Goal: Information Seeking & Learning: Learn about a topic

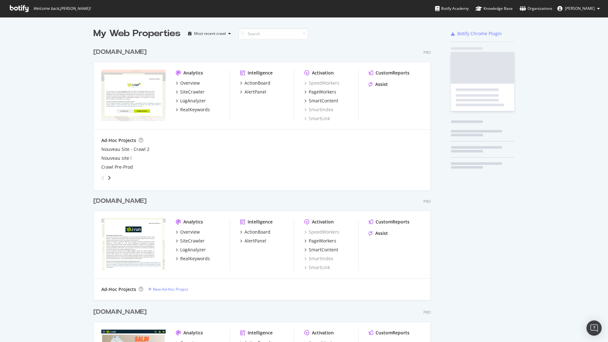
scroll to position [947, 338]
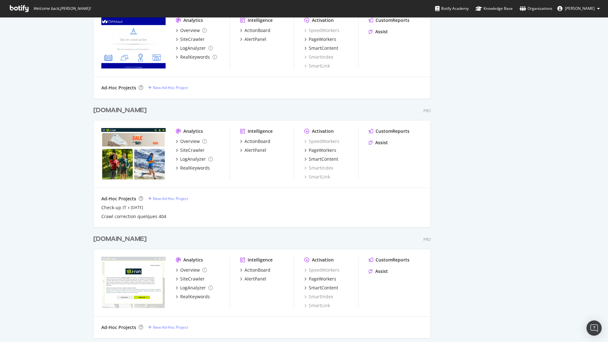
scroll to position [532, 0]
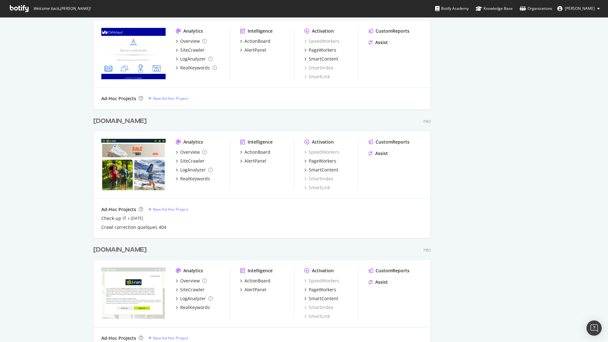
click at [101, 248] on div "[DOMAIN_NAME]" at bounding box center [119, 249] width 53 height 9
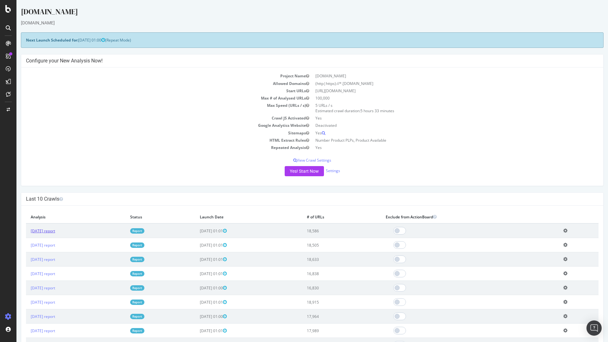
click at [49, 230] on link "2025 Sep. 11th report" at bounding box center [43, 230] width 24 height 5
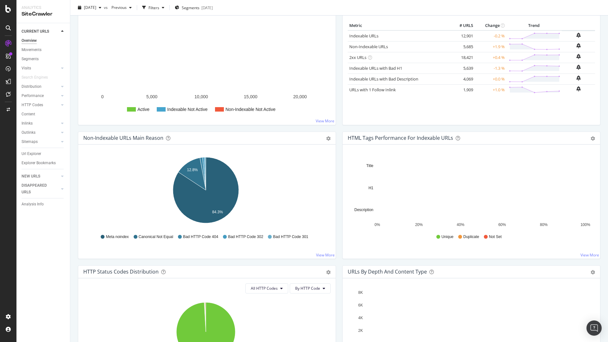
scroll to position [114, 0]
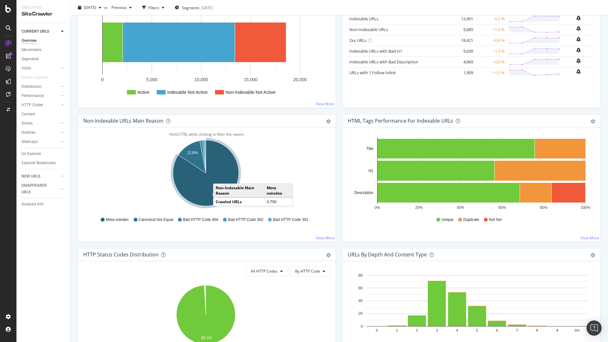
click at [219, 177] on icon "A chart." at bounding box center [206, 173] width 66 height 66
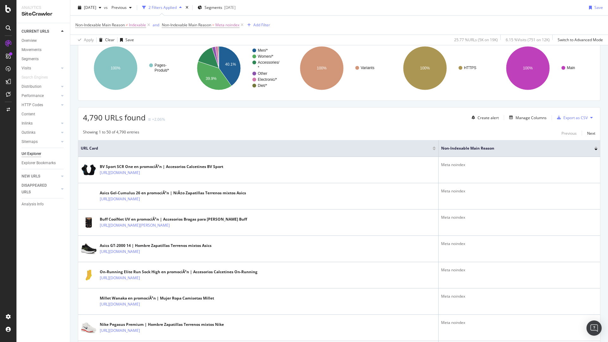
scroll to position [38, 0]
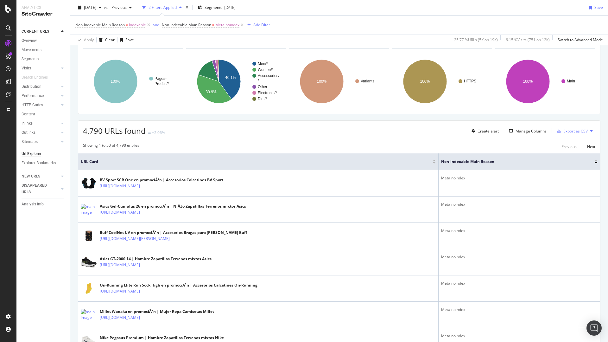
drag, startPoint x: 435, startPoint y: 155, endPoint x: 308, endPoint y: 162, distance: 127.1
click at [308, 162] on th "URL Card" at bounding box center [258, 161] width 360 height 17
drag, startPoint x: 435, startPoint y: 156, endPoint x: 382, endPoint y: 162, distance: 53.3
click at [382, 162] on th "URL Card" at bounding box center [258, 161] width 360 height 17
click at [522, 132] on div "Manage Columns" at bounding box center [531, 130] width 31 height 5
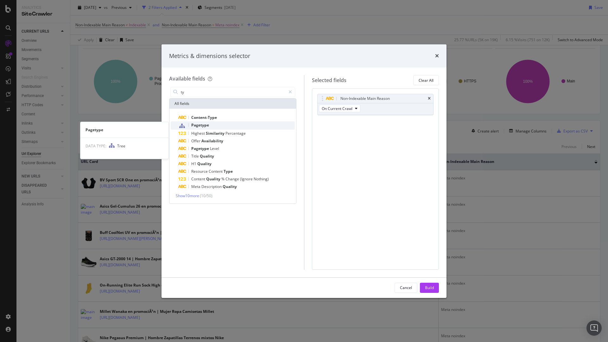
type input "ty"
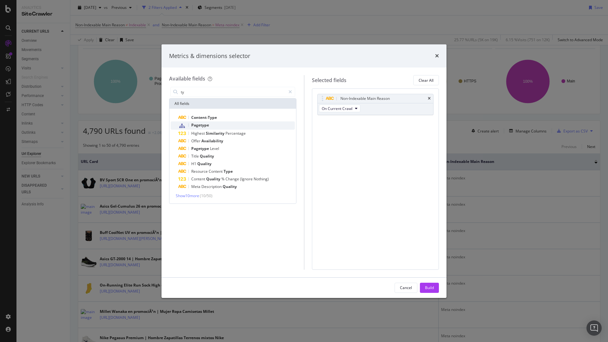
click at [209, 124] on div "Pagetype" at bounding box center [236, 125] width 117 height 8
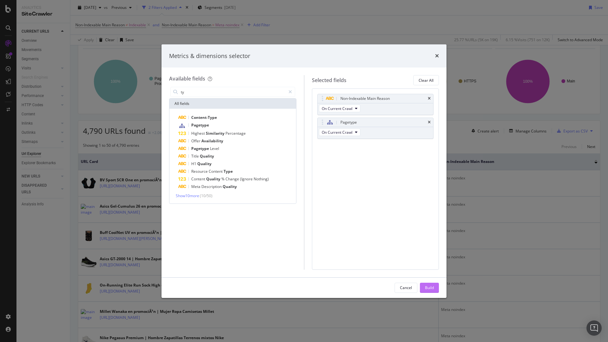
click at [428, 289] on div "Build" at bounding box center [429, 287] width 9 height 5
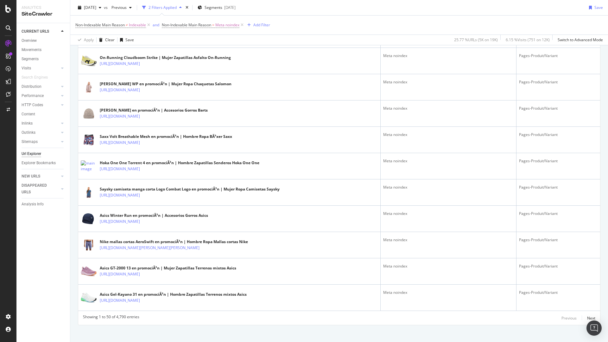
scroll to position [1217, 0]
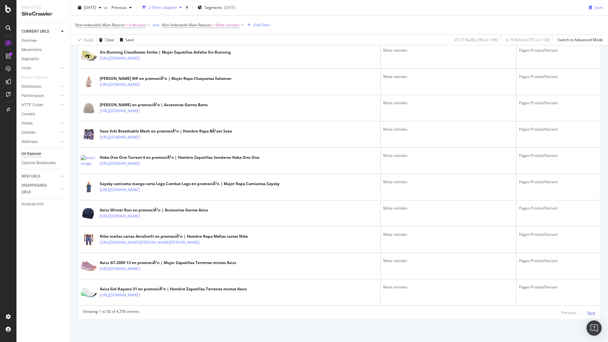
click at [587, 313] on div "Next" at bounding box center [591, 312] width 8 height 5
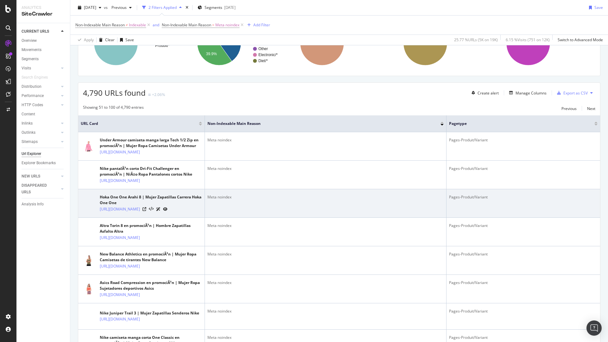
scroll to position [0, 0]
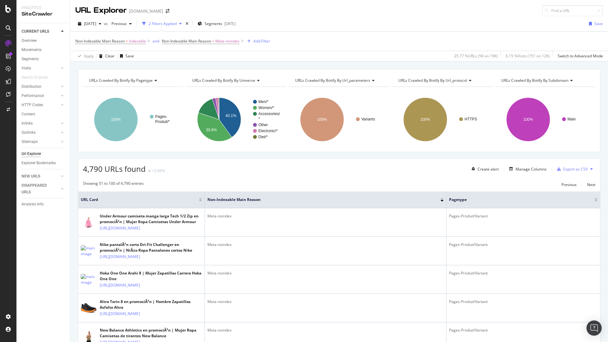
click at [36, 154] on div "Url Explorer" at bounding box center [32, 153] width 20 height 7
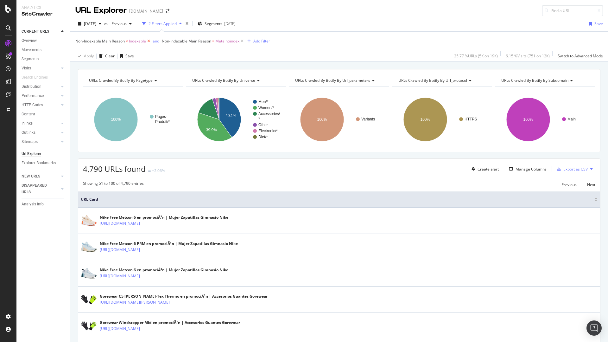
click at [149, 40] on icon at bounding box center [148, 41] width 5 height 6
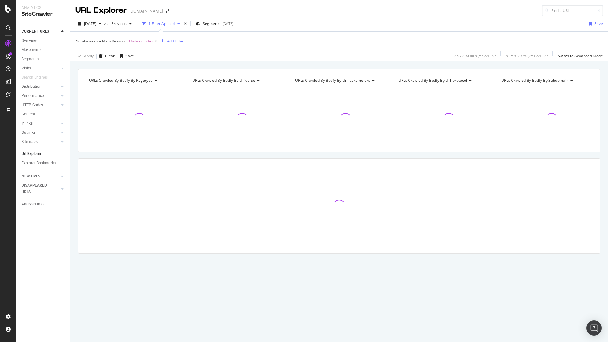
click at [164, 41] on icon "button" at bounding box center [162, 41] width 3 height 4
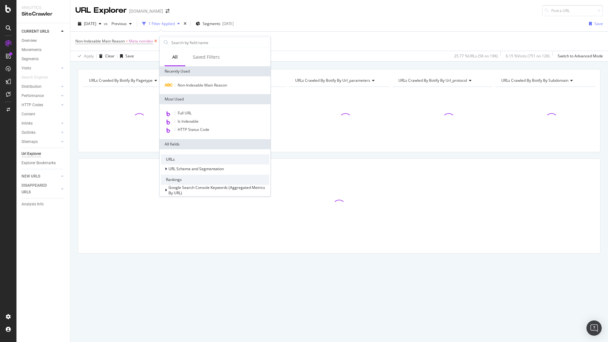
click at [154, 41] on icon at bounding box center [155, 41] width 5 height 6
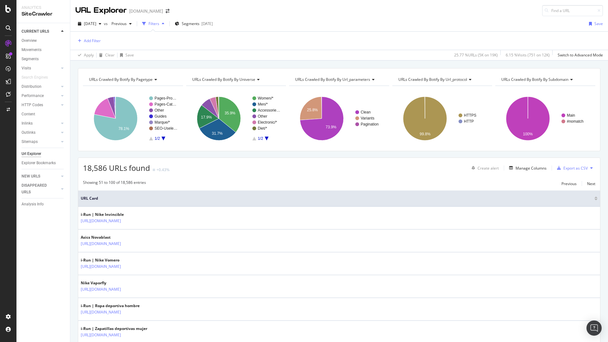
click at [35, 152] on div "Url Explorer" at bounding box center [32, 153] width 20 height 7
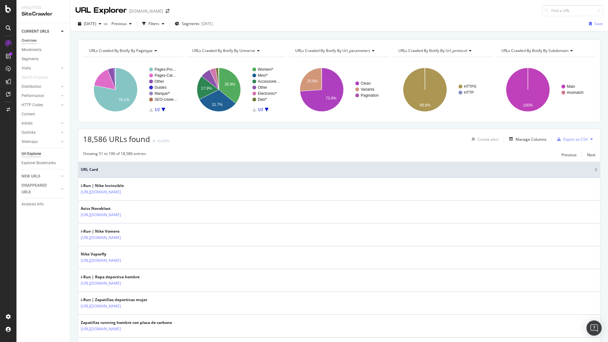
click at [29, 41] on div "Overview" at bounding box center [29, 40] width 15 height 7
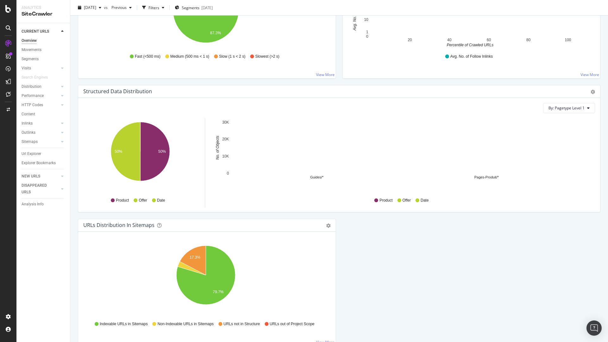
scroll to position [577, 0]
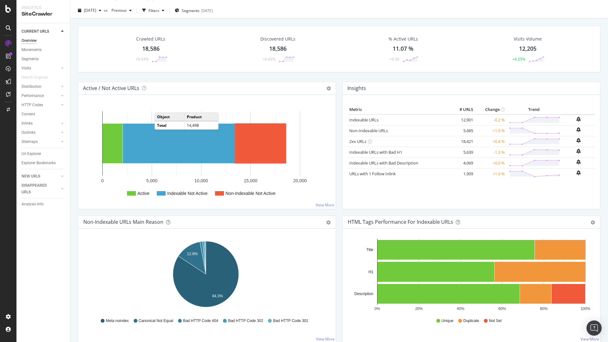
scroll to position [0, 0]
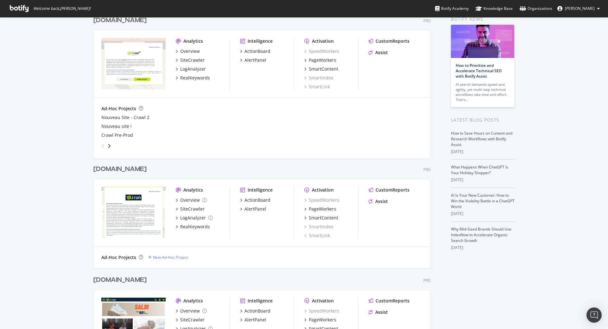
scroll to position [76, 0]
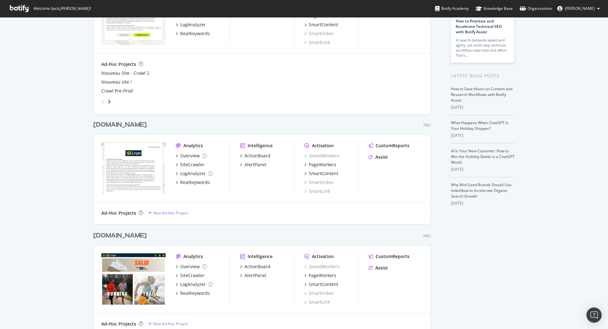
click at [99, 122] on div "[DOMAIN_NAME]" at bounding box center [119, 124] width 53 height 9
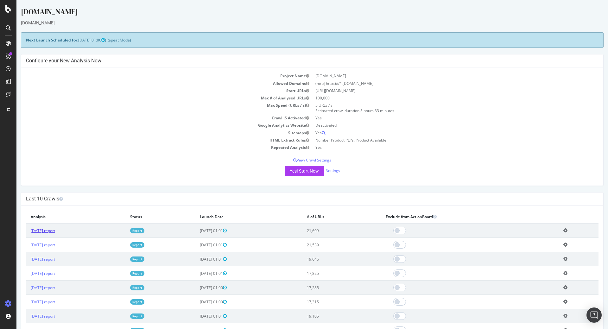
click at [55, 231] on link "2025 Sep. 13th report" at bounding box center [43, 230] width 24 height 5
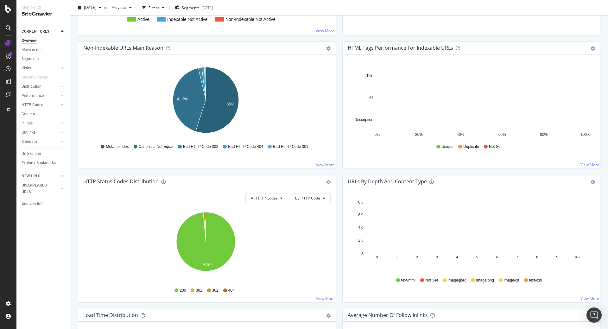
scroll to position [190, 0]
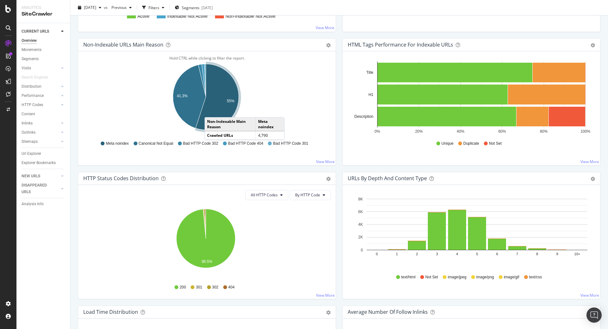
click at [211, 111] on icon "A chart." at bounding box center [217, 97] width 43 height 66
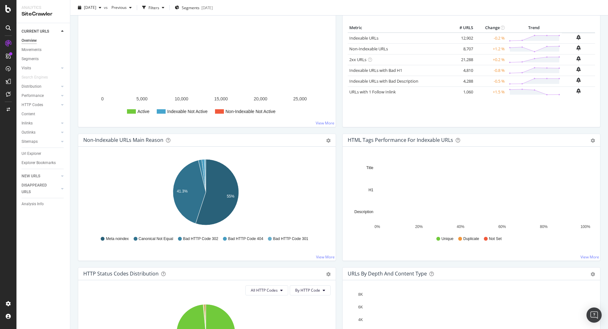
scroll to position [114, 0]
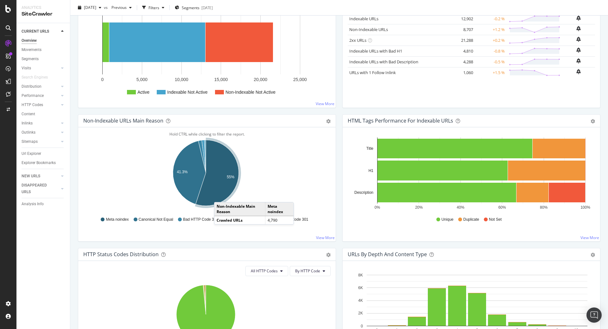
click at [220, 196] on icon "A chart." at bounding box center [217, 173] width 43 height 66
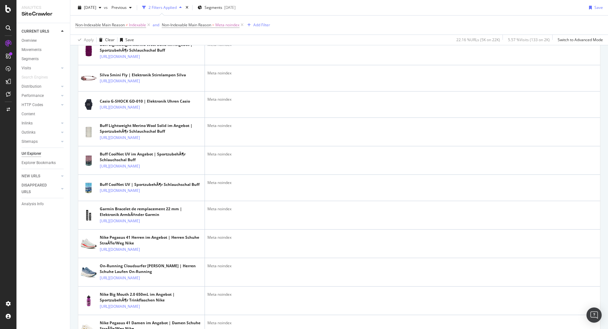
scroll to position [760, 0]
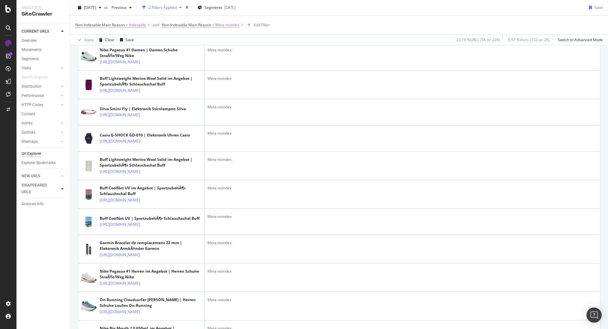
click at [61, 189] on div at bounding box center [62, 189] width 6 height 6
click at [43, 167] on link "Url Explorer" at bounding box center [44, 169] width 44 height 7
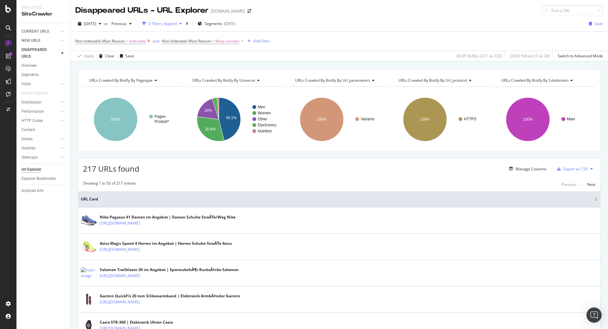
click at [149, 41] on icon at bounding box center [148, 41] width 5 height 6
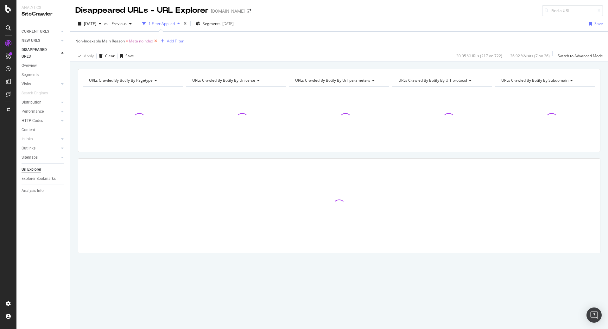
click at [156, 41] on icon at bounding box center [155, 41] width 5 height 6
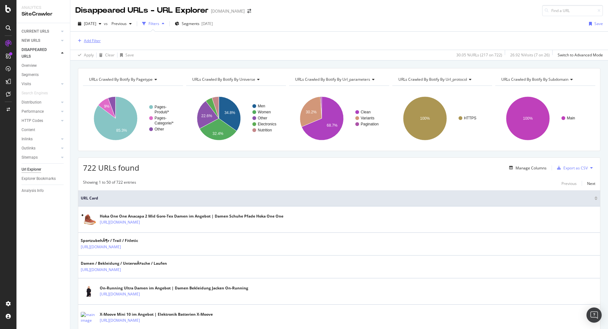
click at [95, 41] on div "Add Filter" at bounding box center [92, 40] width 17 height 5
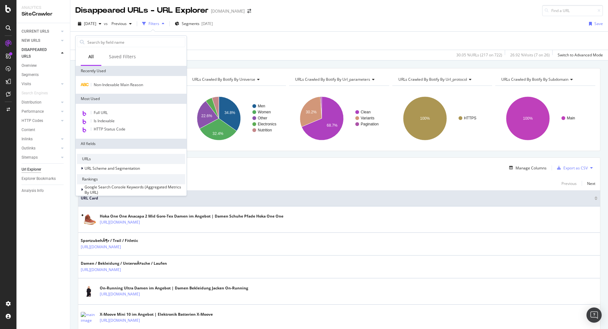
click at [244, 51] on div "Apply Clear Save 30.05 % URLs ( 217 on 722 ) 26.92 % Visits ( 7 on 26 ) Switch …" at bounding box center [339, 55] width 538 height 10
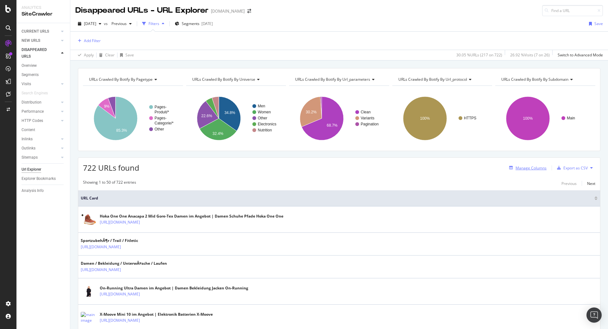
click at [531, 169] on div "Manage Columns" at bounding box center [531, 167] width 31 height 5
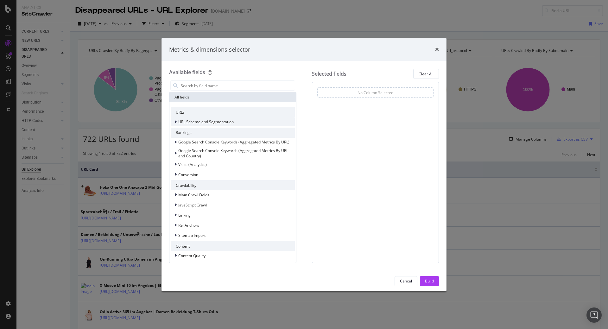
click at [215, 121] on span "URL Scheme and Segmentation" at bounding box center [205, 121] width 55 height 5
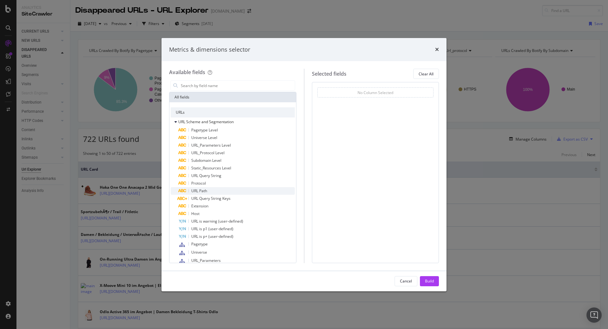
click at [215, 191] on div "URL Path" at bounding box center [236, 191] width 117 height 8
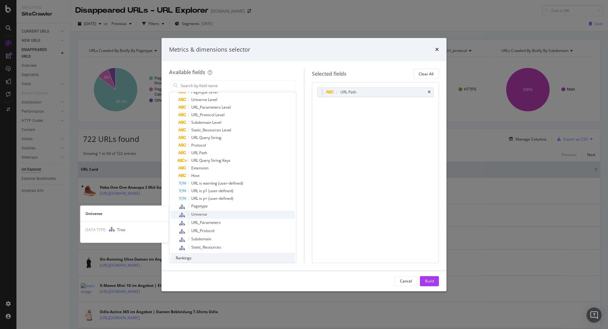
scroll to position [76, 0]
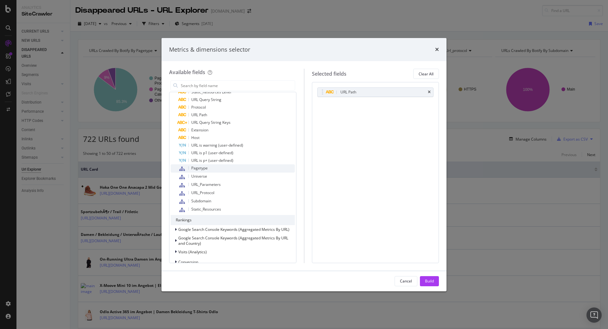
click at [206, 168] on span "Pagetype" at bounding box center [199, 167] width 16 height 5
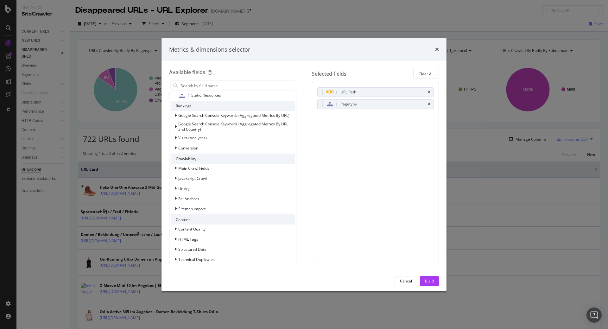
scroll to position [226, 0]
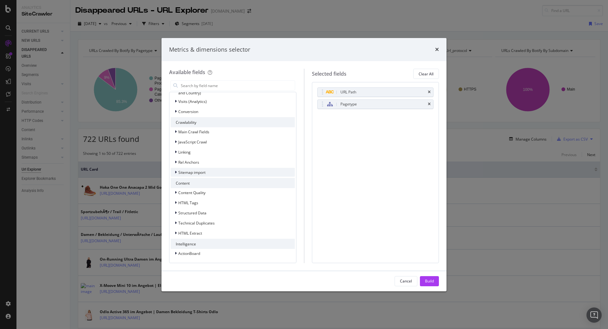
click at [176, 173] on icon "modal" at bounding box center [176, 172] width 2 height 4
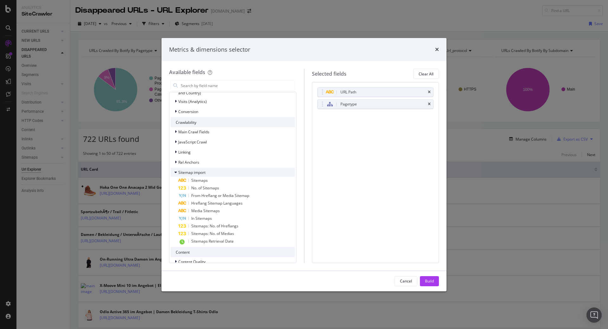
click at [174, 173] on div "Sitemap import" at bounding box center [188, 172] width 35 height 6
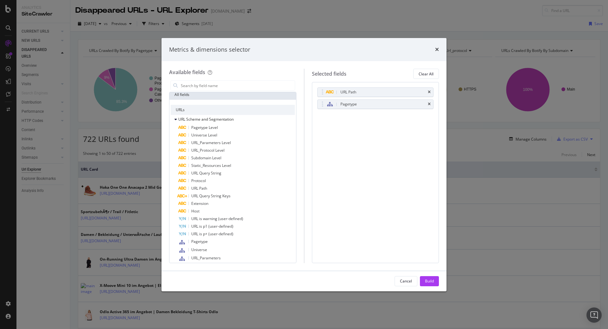
scroll to position [0, 0]
click at [216, 83] on input "modal" at bounding box center [237, 86] width 115 height 10
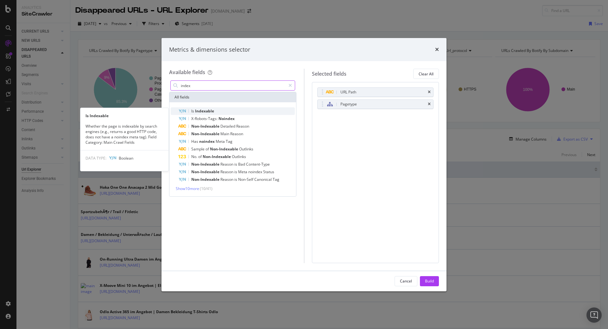
type input "index"
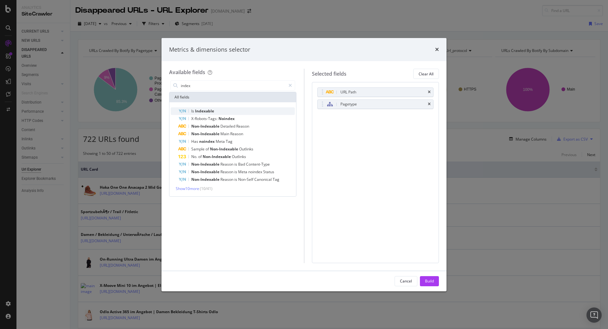
click at [215, 111] on div "Is Indexable" at bounding box center [236, 111] width 117 height 8
click at [250, 133] on div "Non-Indexable Main Reason" at bounding box center [236, 134] width 117 height 8
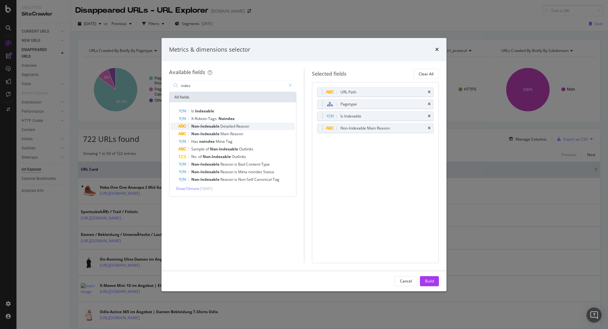
click at [251, 126] on div "Non-Indexable Detailed Reason" at bounding box center [236, 127] width 117 height 8
click at [436, 280] on button "Build" at bounding box center [429, 281] width 19 height 10
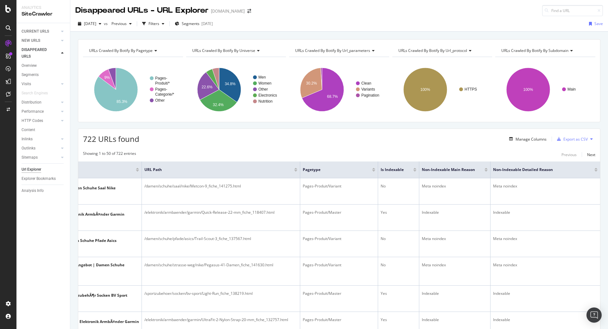
click at [35, 169] on div "Url Explorer" at bounding box center [32, 169] width 20 height 7
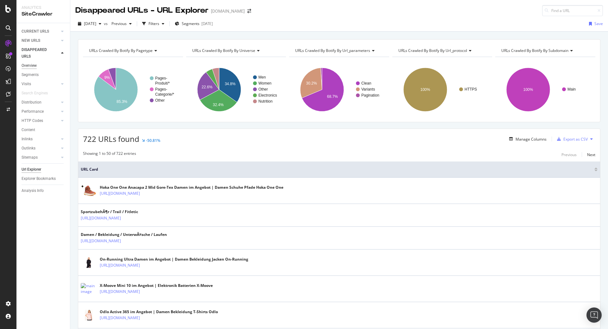
click at [33, 66] on div "Overview" at bounding box center [29, 65] width 15 height 7
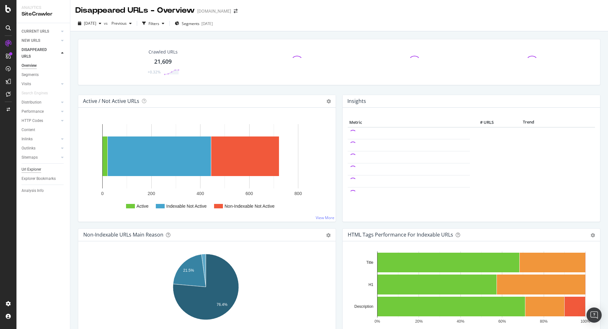
click at [39, 167] on div "Url Explorer" at bounding box center [32, 169] width 20 height 7
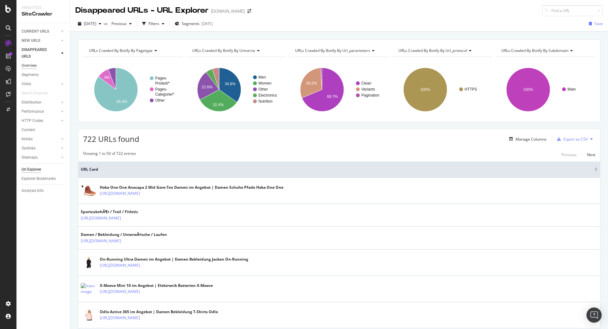
click at [33, 65] on div "Overview" at bounding box center [29, 65] width 15 height 7
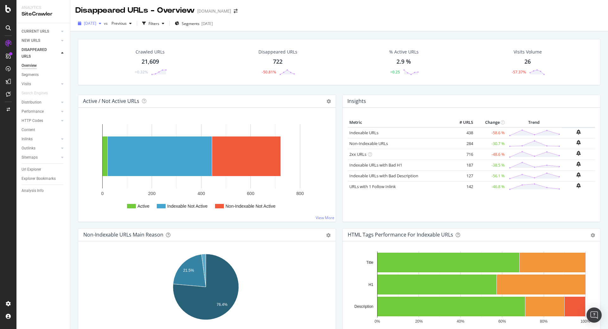
click at [104, 22] on div "button" at bounding box center [100, 24] width 8 height 4
click at [322, 79] on div "Crawled URLs 21,609 +0.32% Disappeared URLs 722 -50.81% % Active URLs 2.9 % +0.…" at bounding box center [339, 62] width 523 height 46
click at [151, 58] on div "21,609" at bounding box center [150, 62] width 17 height 8
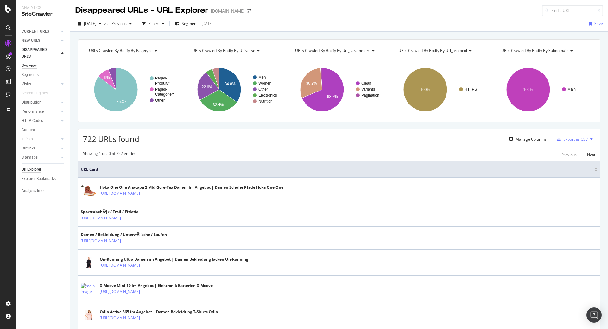
click at [27, 67] on div "Overview" at bounding box center [29, 65] width 15 height 7
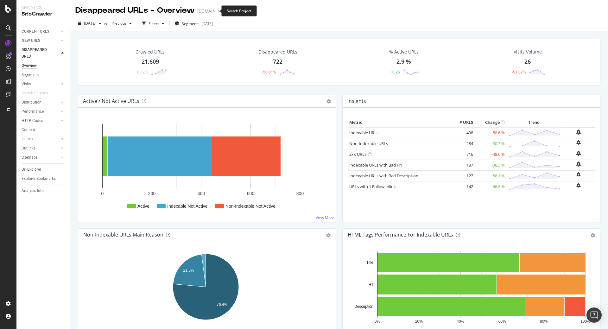
click at [234, 10] on icon "arrow-right-arrow-left" at bounding box center [236, 11] width 4 height 4
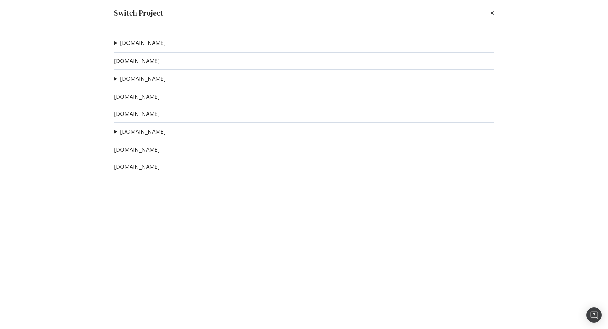
click at [132, 79] on link "[DOMAIN_NAME]" at bounding box center [143, 78] width 46 height 7
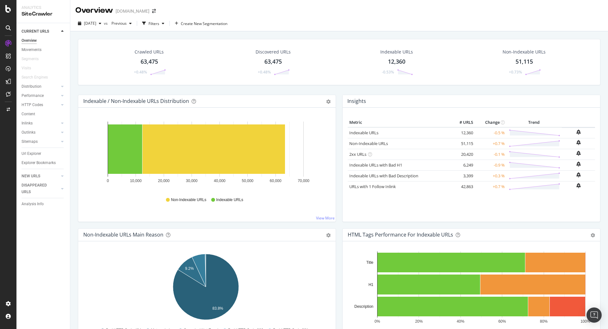
click at [27, 39] on div "Overview" at bounding box center [29, 40] width 15 height 7
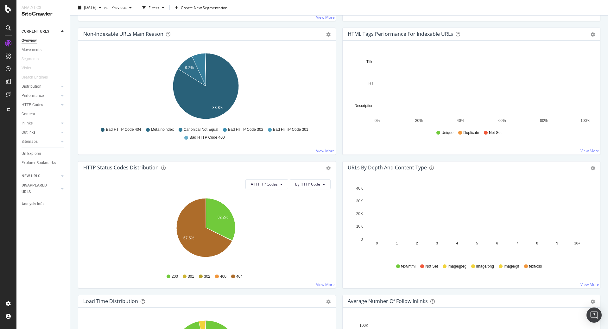
scroll to position [152, 0]
